Goal: Task Accomplishment & Management: Manage account settings

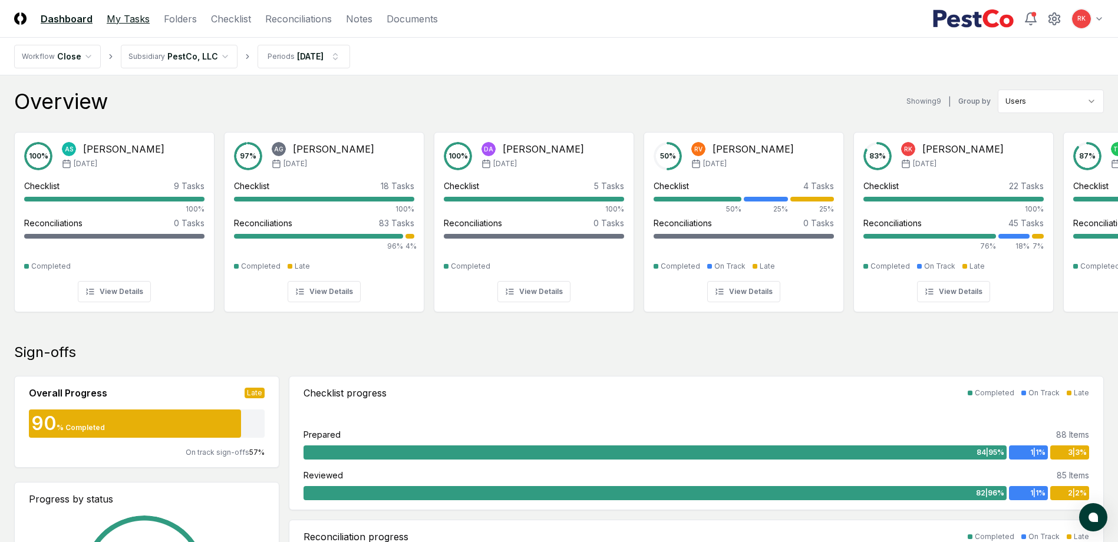
click at [136, 20] on link "My Tasks" at bounding box center [128, 19] width 43 height 14
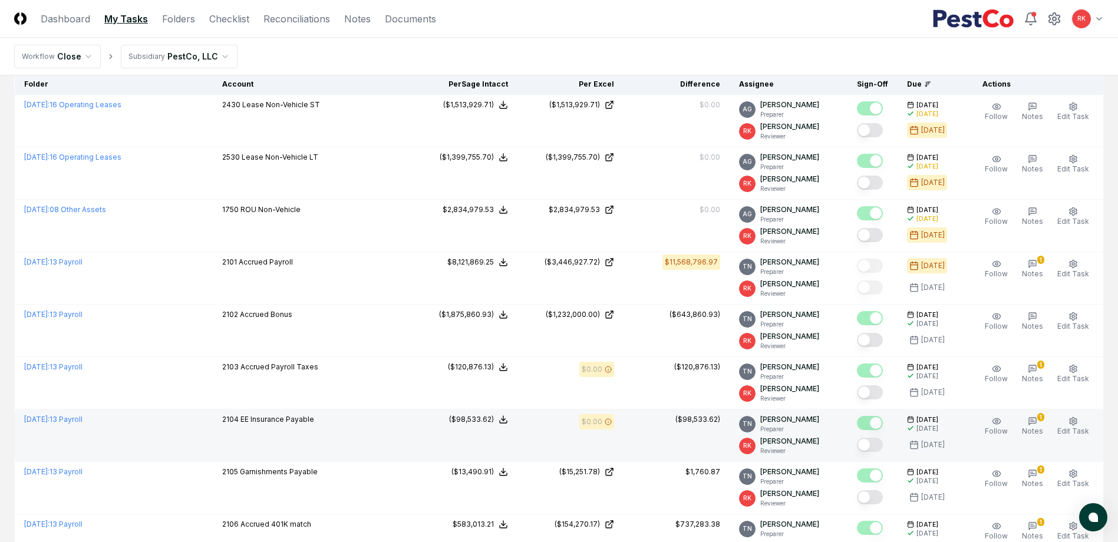
scroll to position [177, 0]
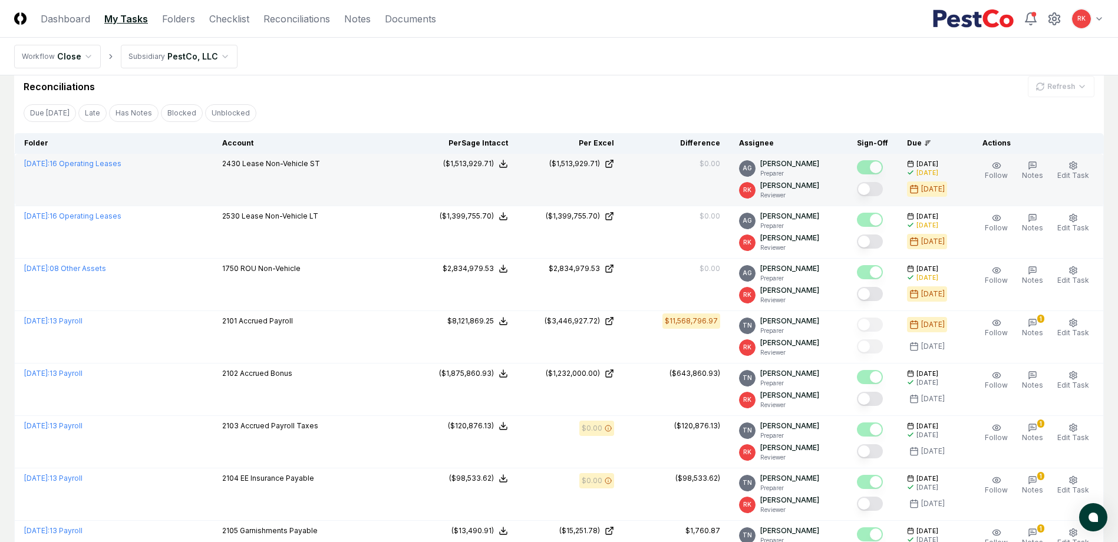
click at [873, 183] on button "Mark complete" at bounding box center [870, 189] width 26 height 14
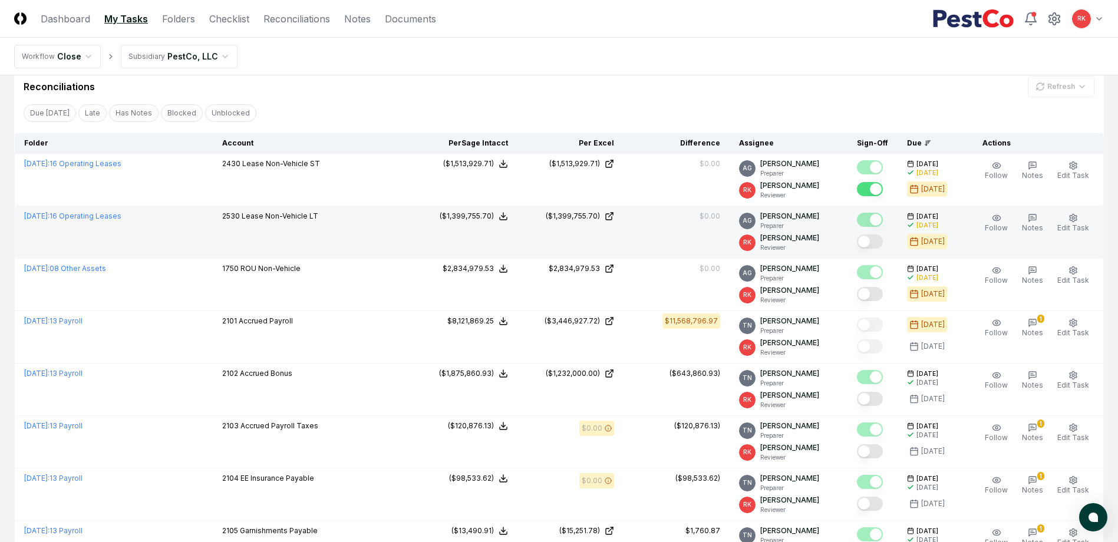
click at [877, 237] on button "Mark complete" at bounding box center [870, 242] width 26 height 14
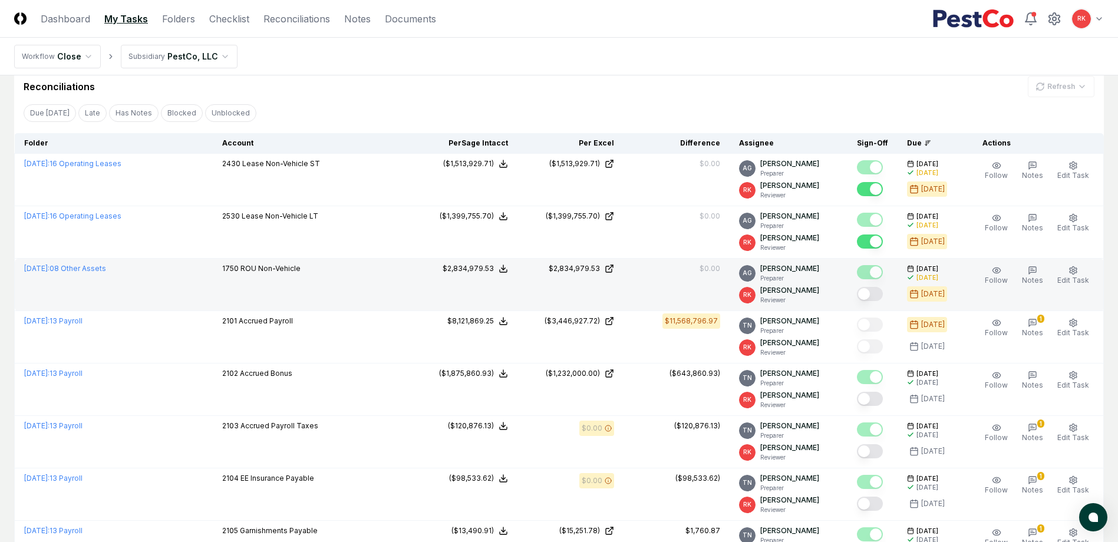
click at [872, 301] on button "Mark complete" at bounding box center [870, 294] width 26 height 14
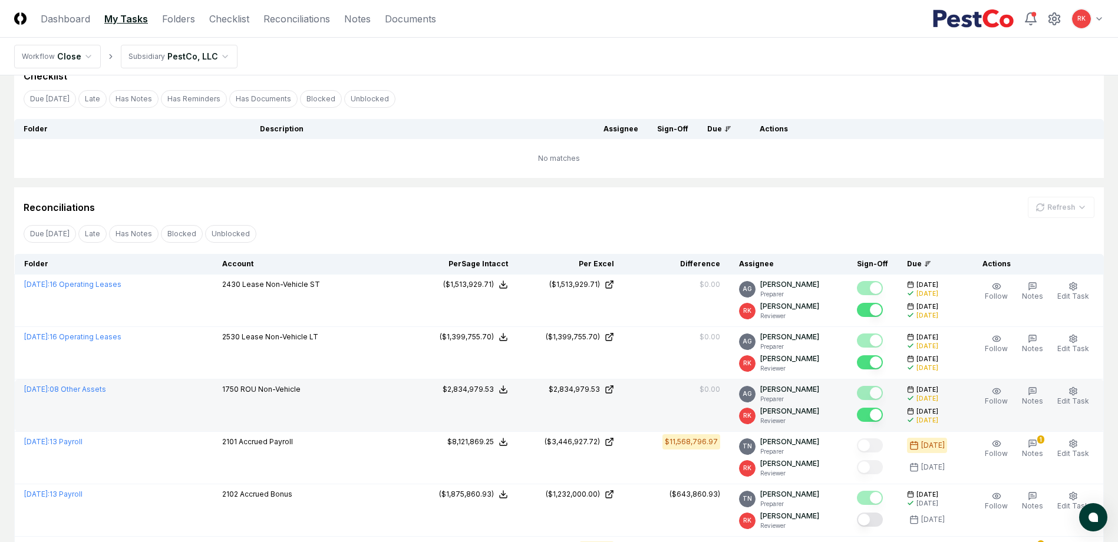
scroll to position [0, 0]
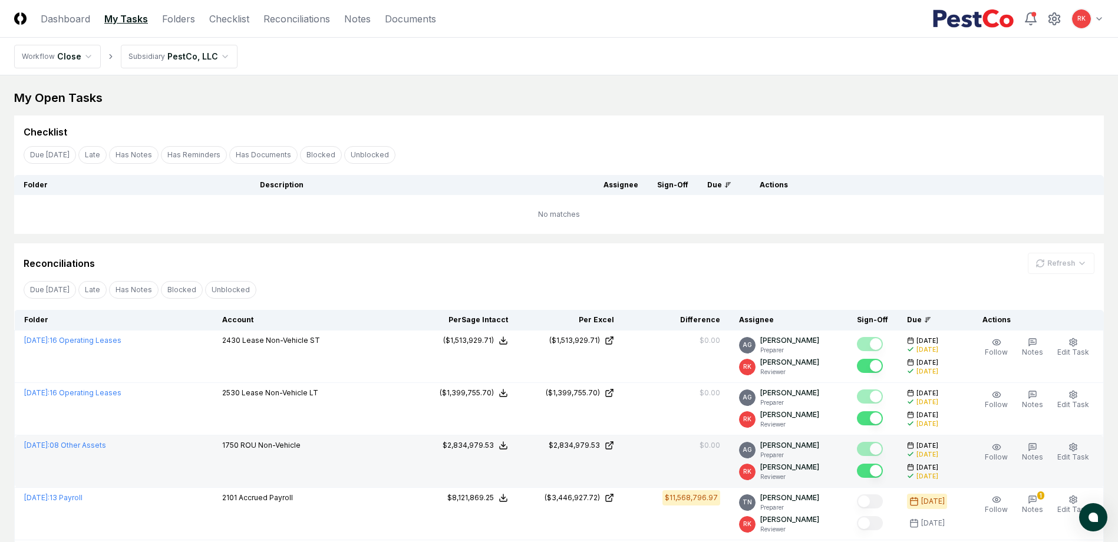
click at [114, 13] on link "My Tasks" at bounding box center [126, 19] width 44 height 14
click at [173, 15] on link "Folders" at bounding box center [178, 19] width 33 height 14
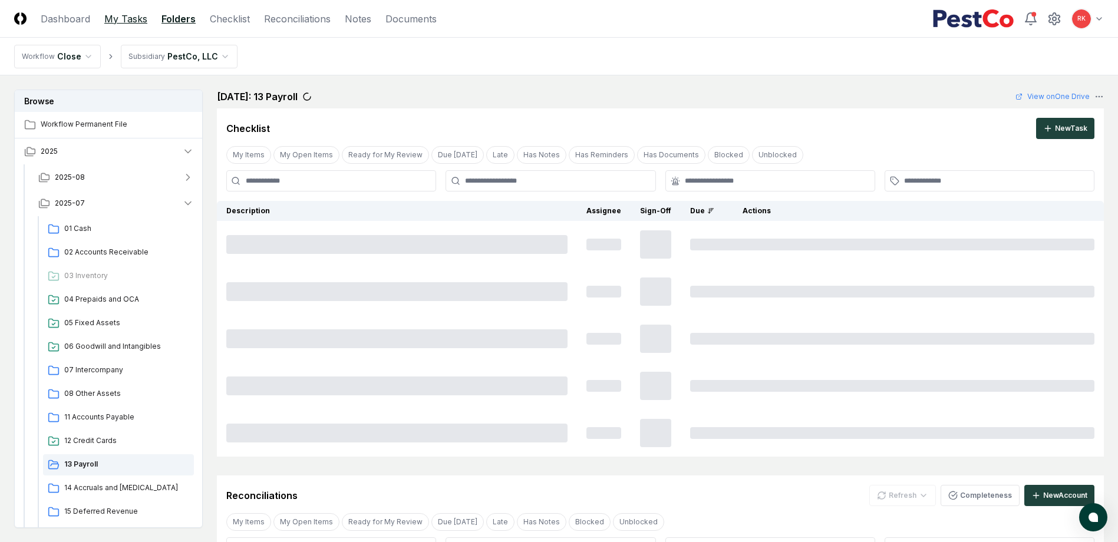
click at [125, 20] on link "My Tasks" at bounding box center [125, 19] width 43 height 14
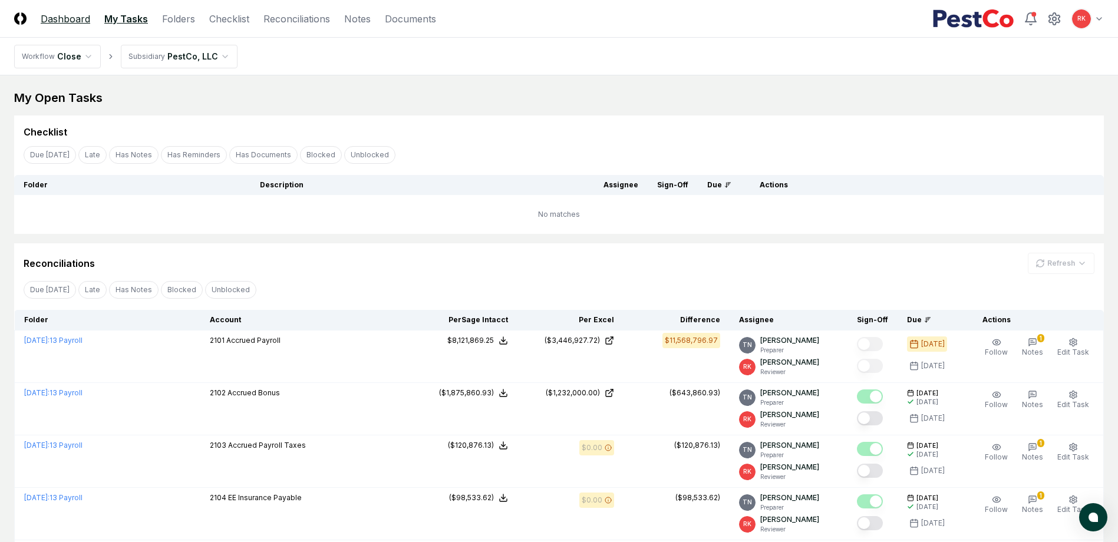
click at [67, 20] on link "Dashboard" at bounding box center [65, 19] width 49 height 14
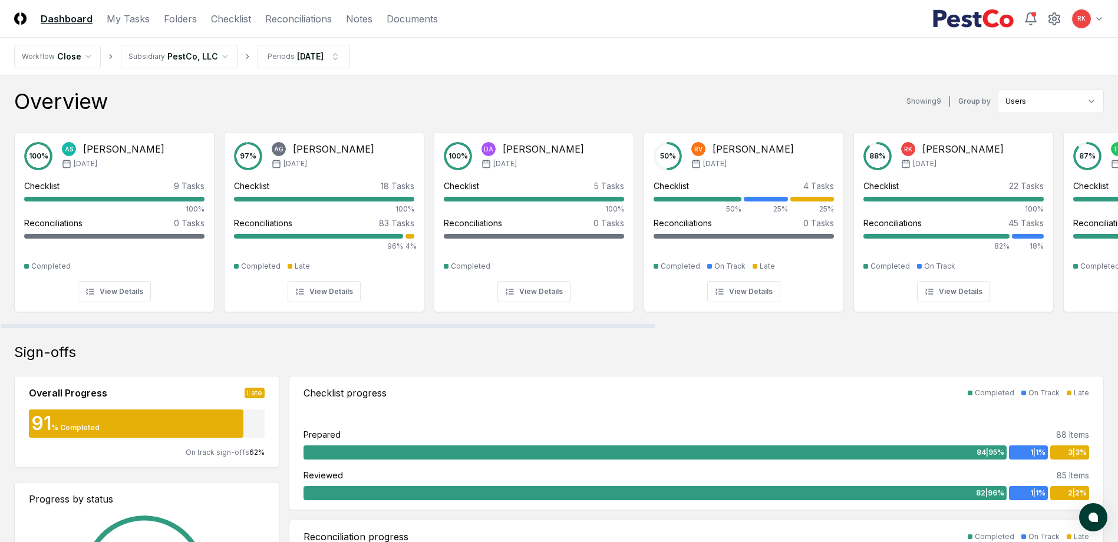
drag, startPoint x: 404, startPoint y: 329, endPoint x: 500, endPoint y: 327, distance: 96.7
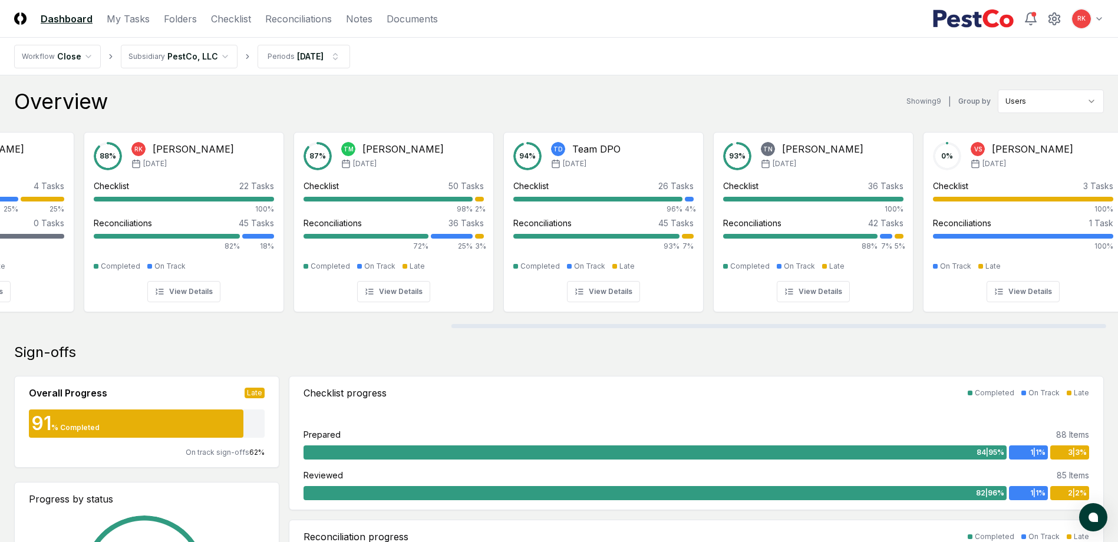
scroll to position [0, 789]
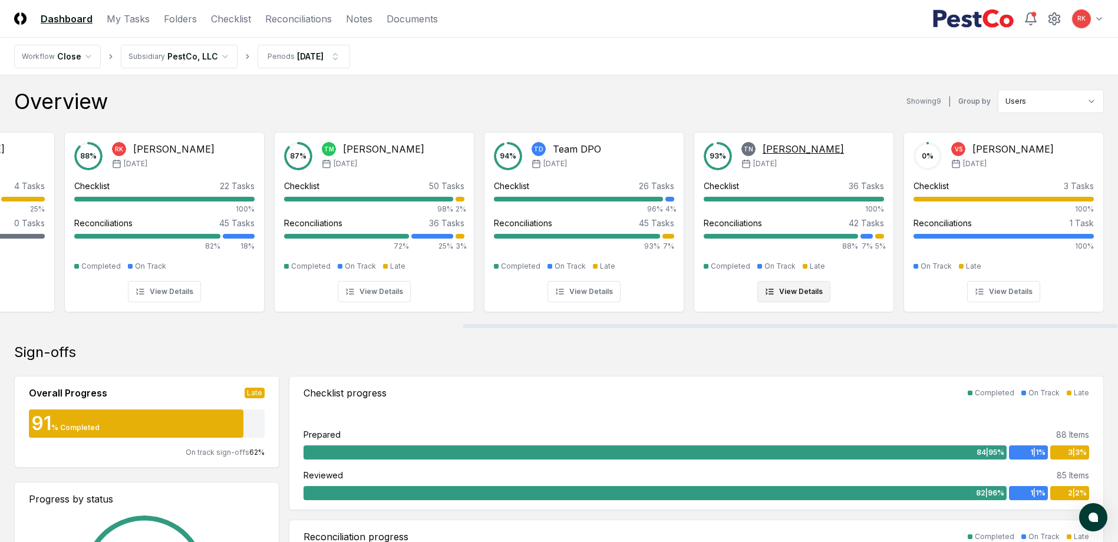
drag, startPoint x: 500, startPoint y: 327, endPoint x: 896, endPoint y: 237, distance: 405.6
click at [915, 324] on div at bounding box center [790, 326] width 655 height 4
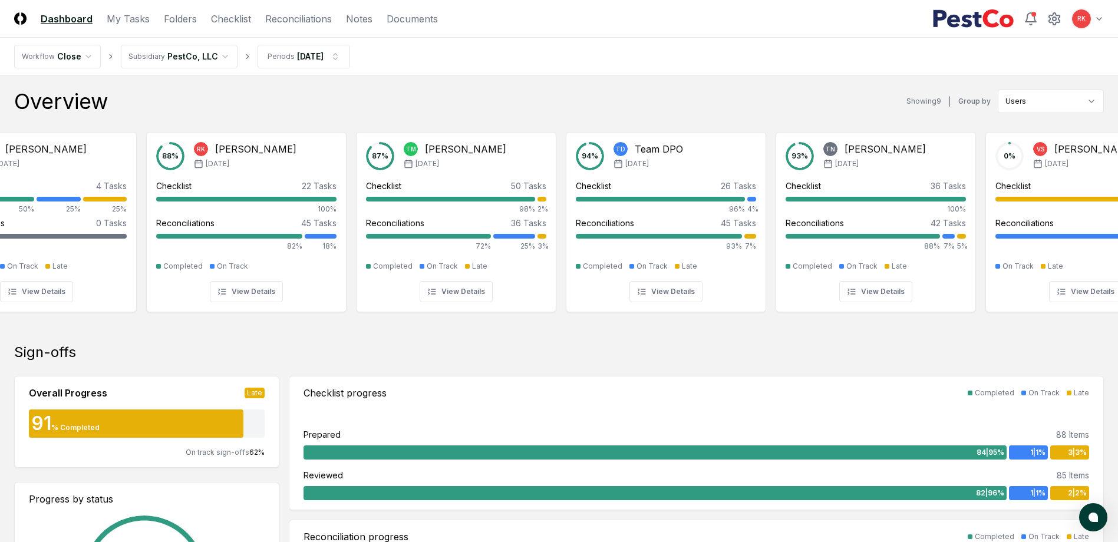
click at [544, 96] on div "Overview Showing 9 | Group by Users" at bounding box center [559, 102] width 1090 height 24
click at [232, 19] on link "Checklist" at bounding box center [231, 19] width 40 height 14
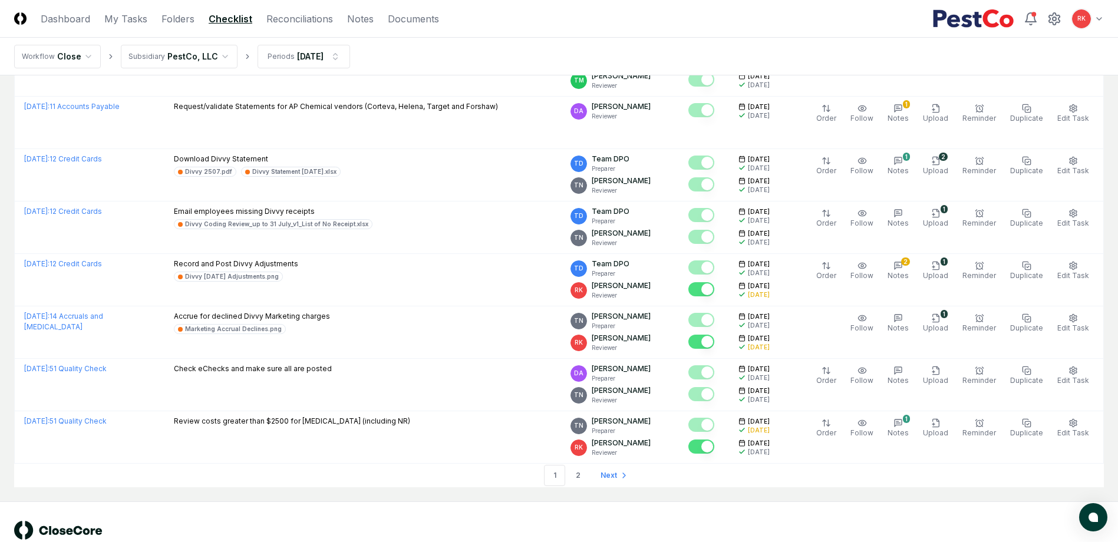
scroll to position [2391, 0]
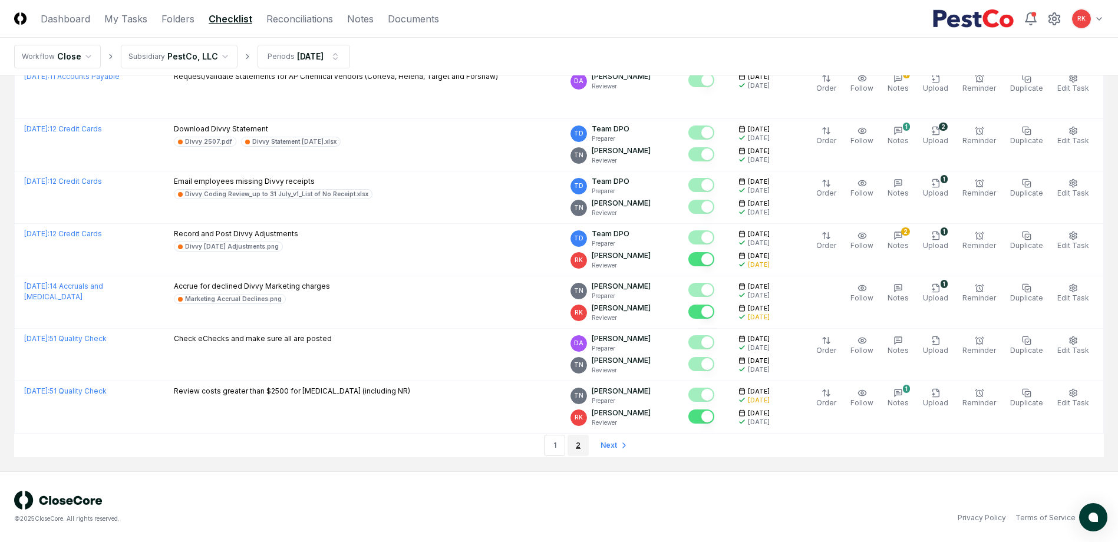
click at [572, 453] on link "2" at bounding box center [577, 445] width 21 height 21
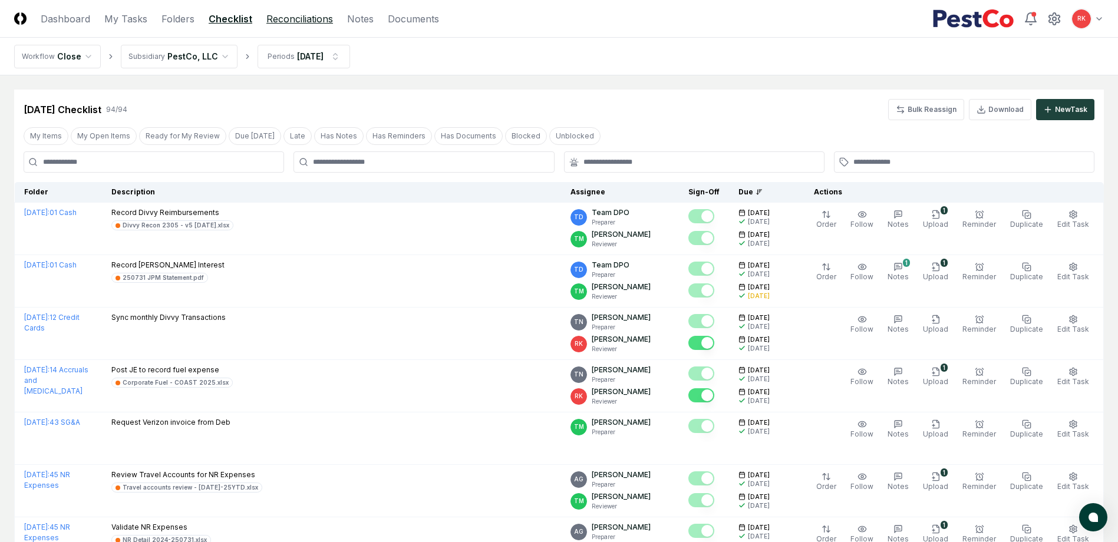
click at [301, 14] on link "Reconciliations" at bounding box center [299, 19] width 67 height 14
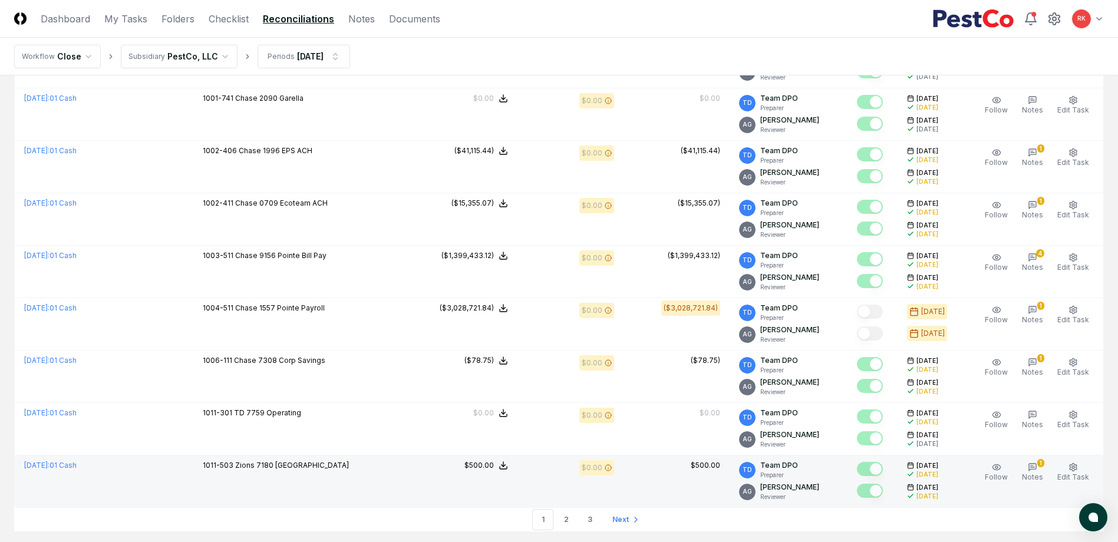
scroll to position [2394, 0]
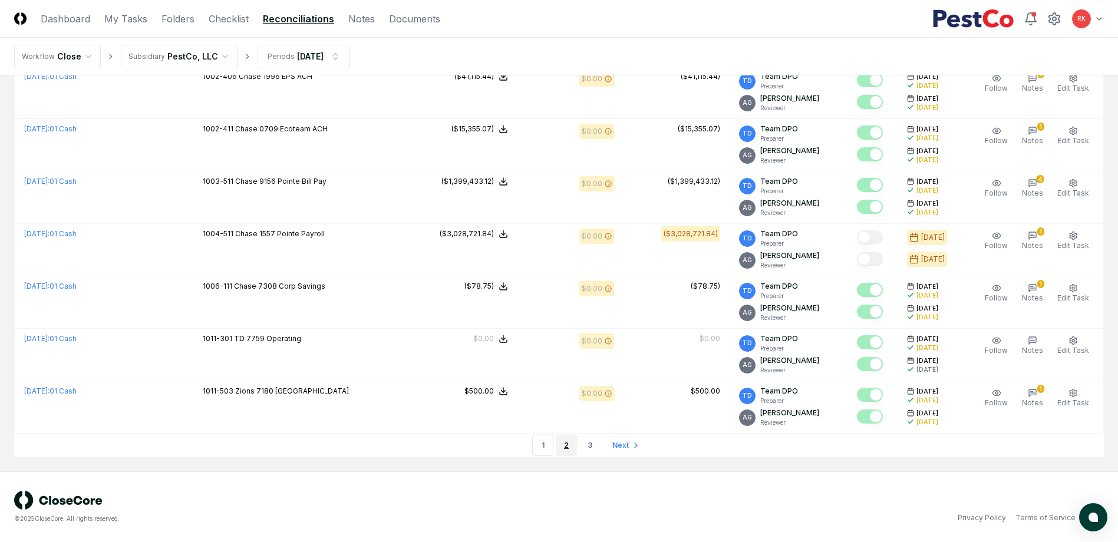
click at [566, 445] on link "2" at bounding box center [566, 445] width 21 height 21
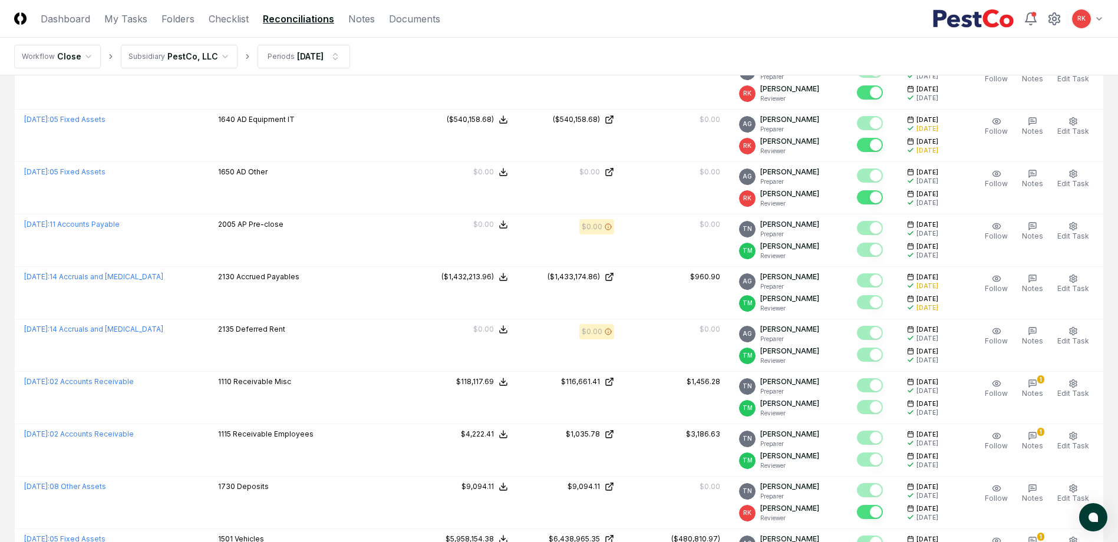
scroll to position [2394, 0]
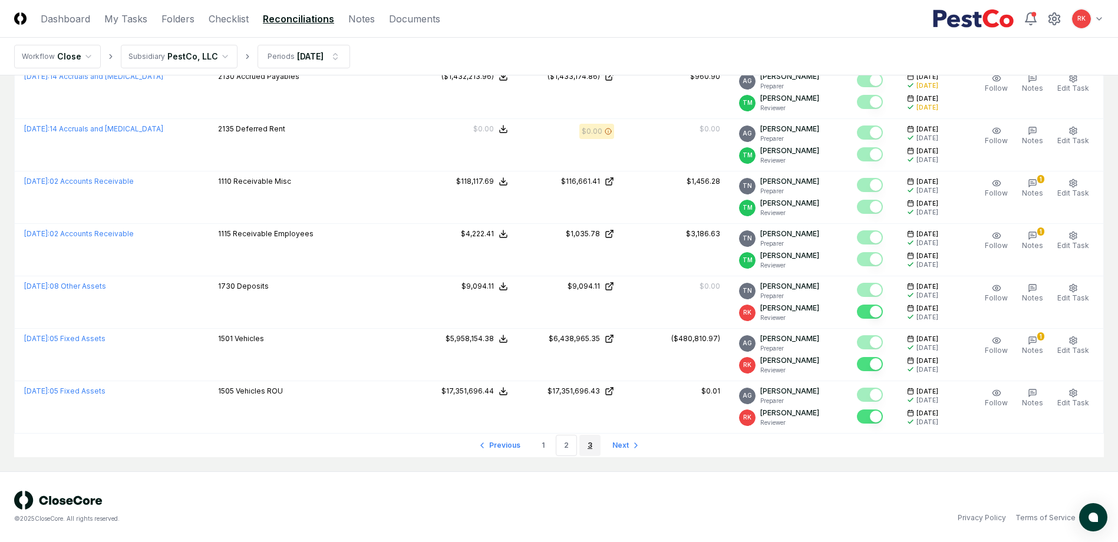
click at [596, 446] on link "3" at bounding box center [589, 445] width 21 height 21
